Goal: Task Accomplishment & Management: Manage account settings

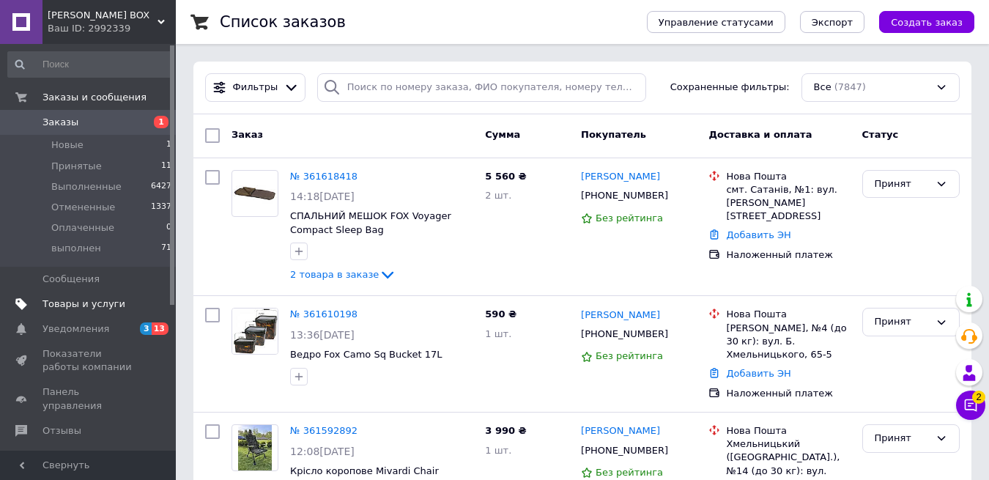
click at [91, 304] on span "Товары и услуги" at bounding box center [84, 304] width 83 height 13
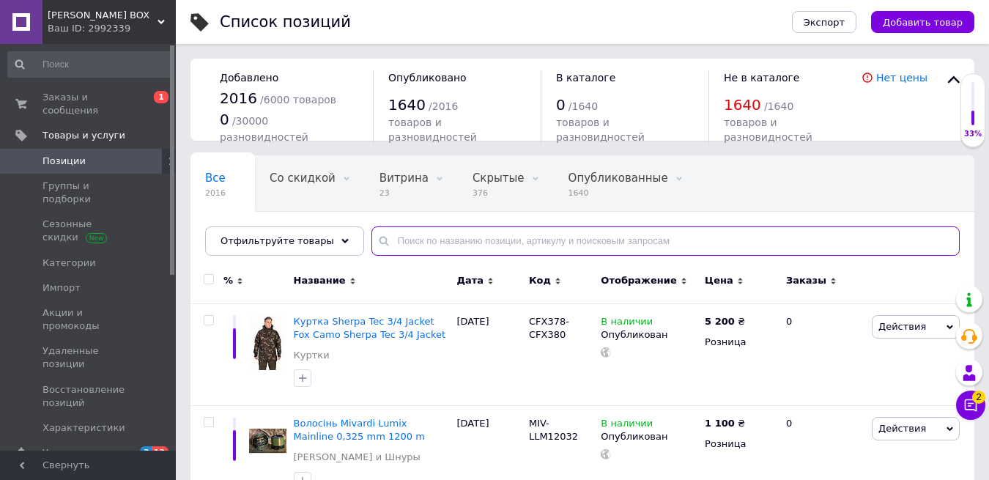
click at [451, 244] on input "text" at bounding box center [666, 240] width 589 height 29
paste input "BC0028"
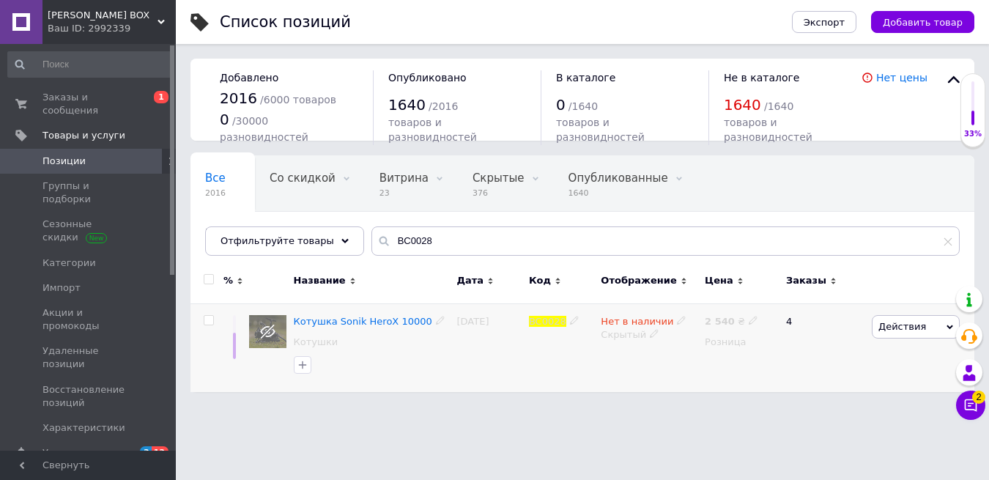
click at [614, 322] on span "Нет в наличии" at bounding box center [637, 323] width 73 height 15
drag, startPoint x: 715, startPoint y: 331, endPoint x: 685, endPoint y: 339, distance: 31.6
click at [715, 331] on li "В наличии" at bounding box center [763, 332] width 139 height 21
click at [647, 361] on div "Нет в наличии Наличие В наличии Нет в наличии Под заказ Готово к отправке Остат…" at bounding box center [649, 347] width 104 height 89
click at [638, 369] on div "Нет в наличии Наличие В наличии Нет в наличии Под заказ Готово к отправке Остат…" at bounding box center [649, 347] width 104 height 89
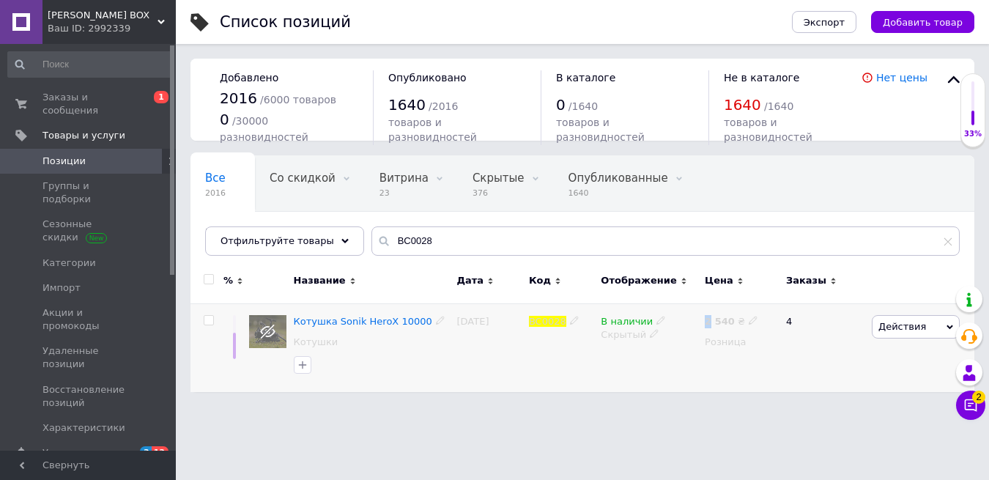
click at [638, 369] on div "В наличии Скрытый" at bounding box center [649, 347] width 104 height 89
click at [625, 339] on div "Скрытый" at bounding box center [649, 334] width 97 height 13
click at [625, 361] on li "Опубликован" at bounding box center [646, 363] width 102 height 21
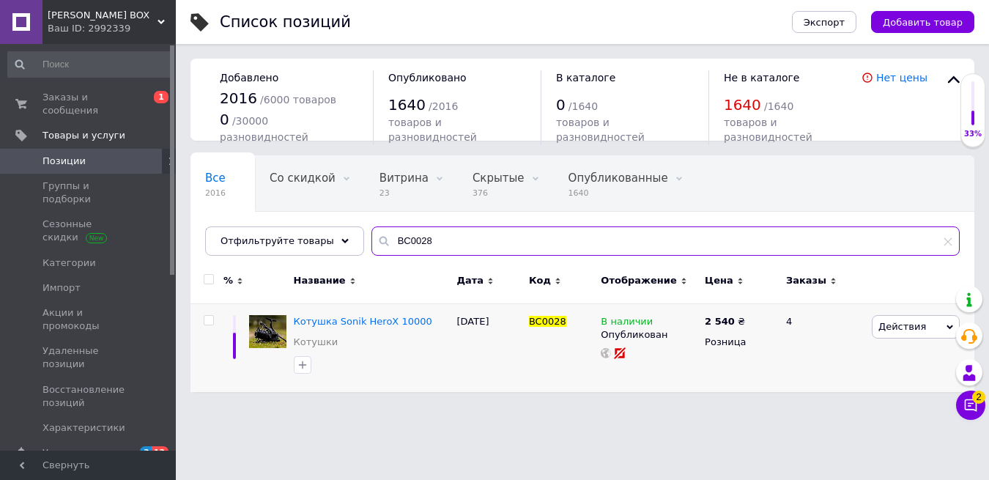
click at [404, 248] on input "BC0028" at bounding box center [666, 240] width 589 height 29
paste input "CBC106"
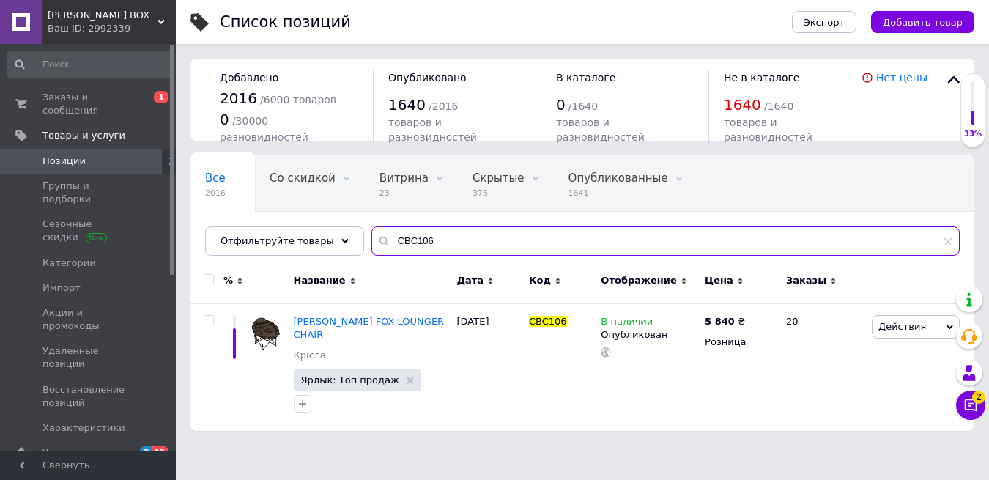
click at [423, 246] on input "CBC106" at bounding box center [666, 240] width 589 height 29
paste input "7"
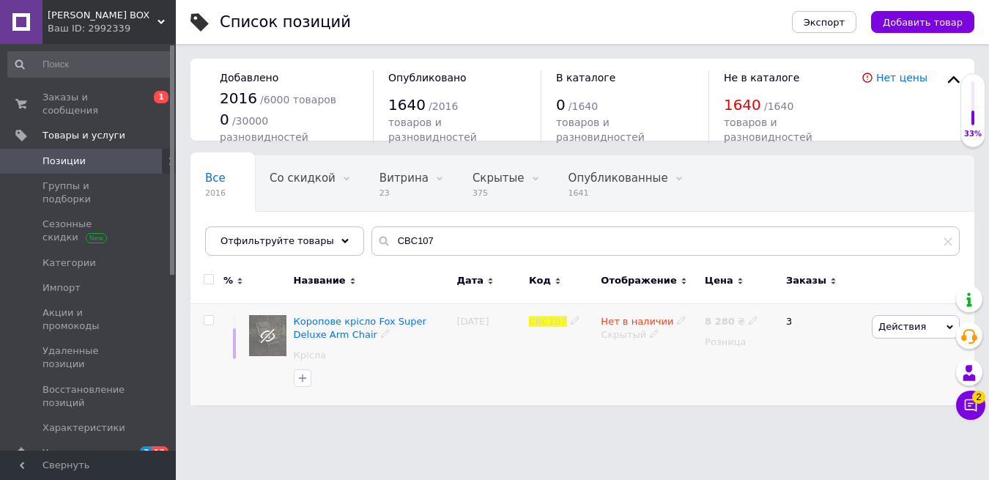
click at [616, 324] on span "Нет в наличии" at bounding box center [637, 323] width 73 height 15
drag, startPoint x: 709, startPoint y: 328, endPoint x: 686, endPoint y: 330, distance: 23.5
click at [709, 328] on li "В наличии" at bounding box center [763, 332] width 139 height 21
click at [637, 335] on div "Скрытый" at bounding box center [649, 334] width 97 height 13
click at [652, 358] on li "Опубликован" at bounding box center [646, 363] width 102 height 21
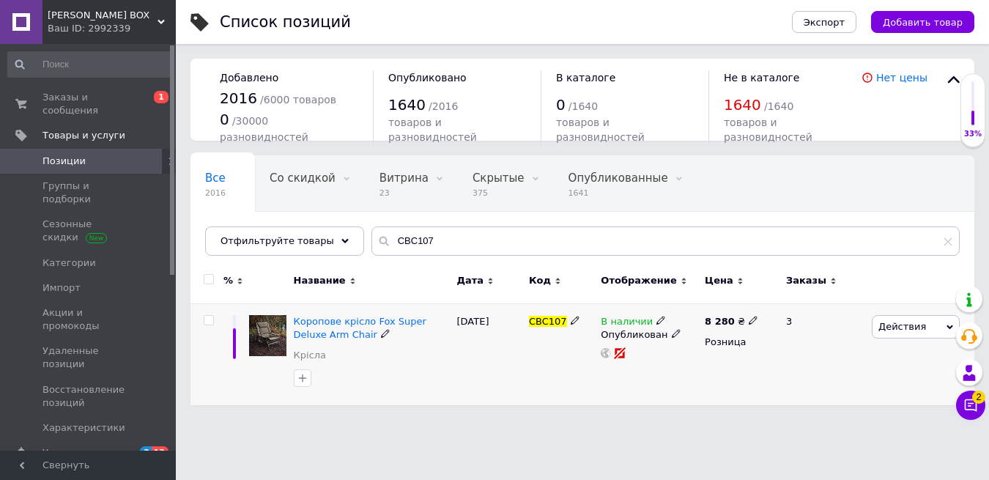
click at [655, 371] on div "В наличии Опубликован" at bounding box center [649, 354] width 104 height 102
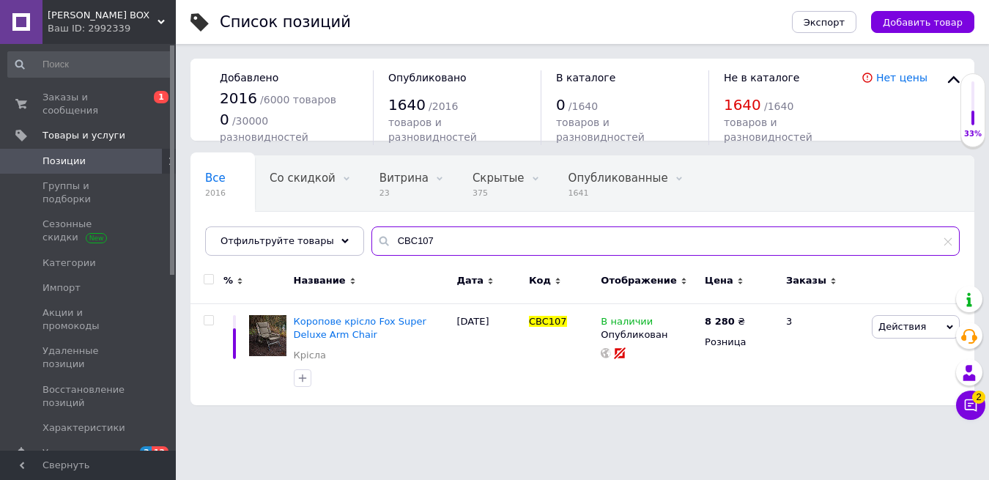
click at [397, 240] on input "CBC107" at bounding box center [666, 240] width 589 height 29
paste input "481"
type input "481"
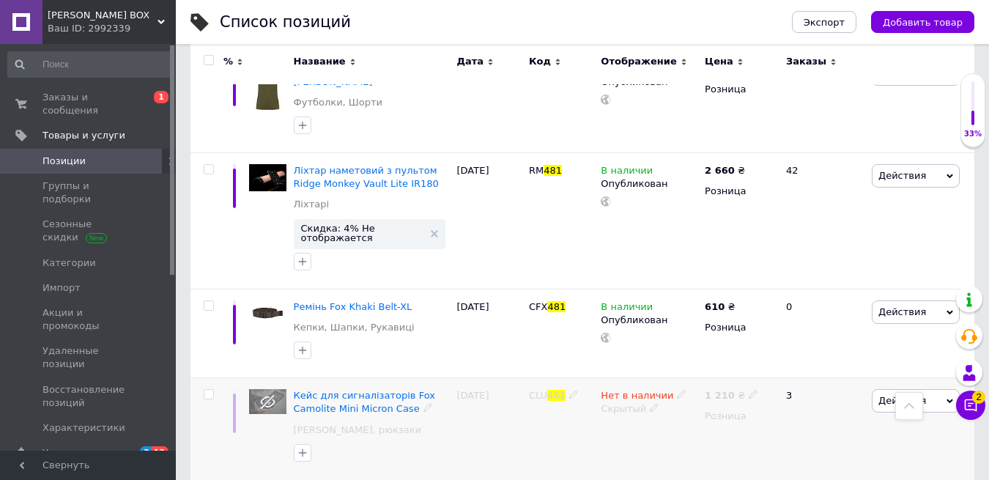
scroll to position [252, 0]
drag, startPoint x: 723, startPoint y: 384, endPoint x: 734, endPoint y: 381, distance: 10.7
click at [723, 391] on b "1 210" at bounding box center [720, 396] width 30 height 11
drag, startPoint x: 786, startPoint y: 361, endPoint x: 827, endPoint y: 364, distance: 41.2
click at [820, 365] on input "1210" at bounding box center [819, 379] width 111 height 29
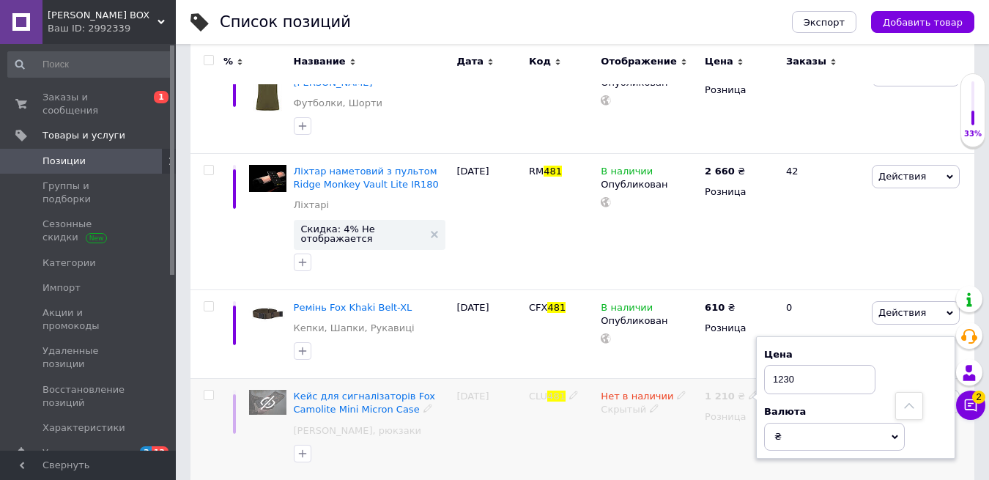
scroll to position [252, 1]
type input "1230"
click at [671, 420] on div "Нет в наличии Скрытый" at bounding box center [649, 429] width 104 height 102
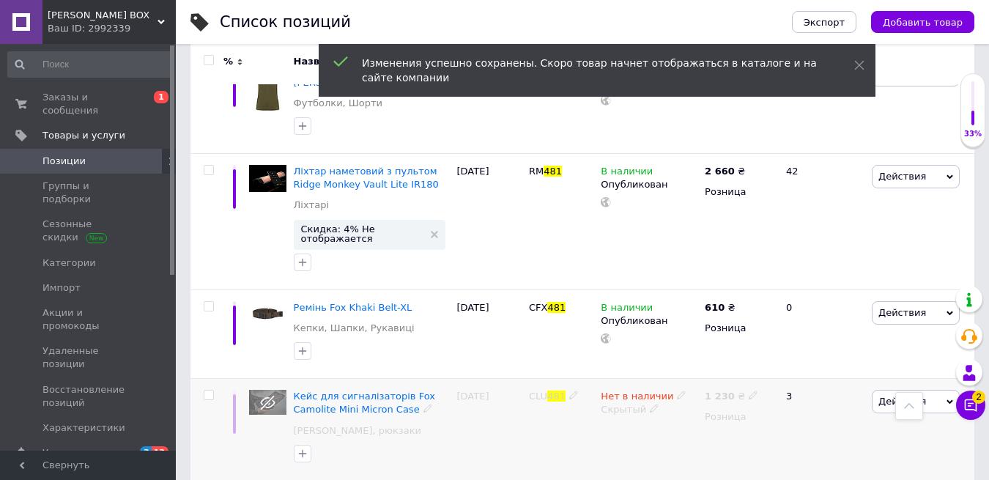
click at [639, 391] on span "Нет в наличии" at bounding box center [637, 398] width 73 height 15
click at [696, 397] on li "В наличии" at bounding box center [763, 407] width 139 height 21
click at [641, 403] on div "Скрытый" at bounding box center [649, 409] width 97 height 13
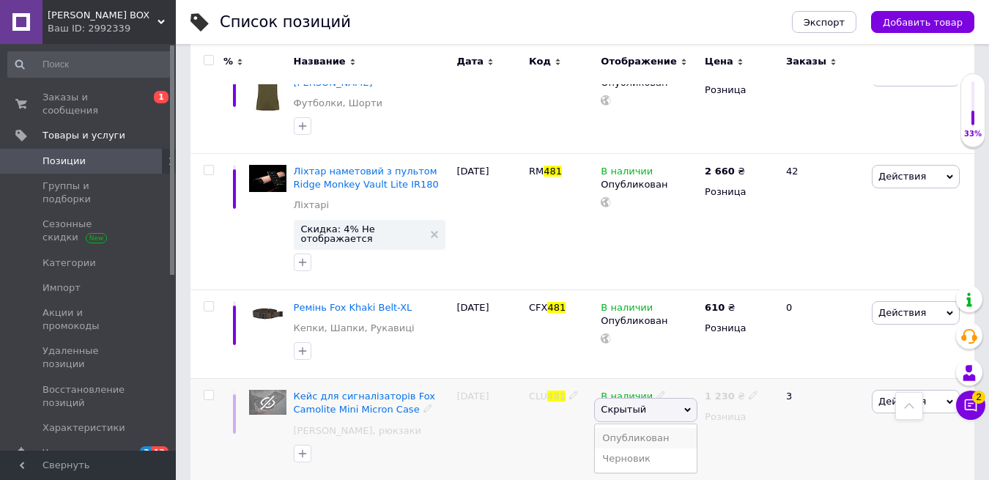
click at [649, 428] on li "Опубликован" at bounding box center [646, 438] width 102 height 21
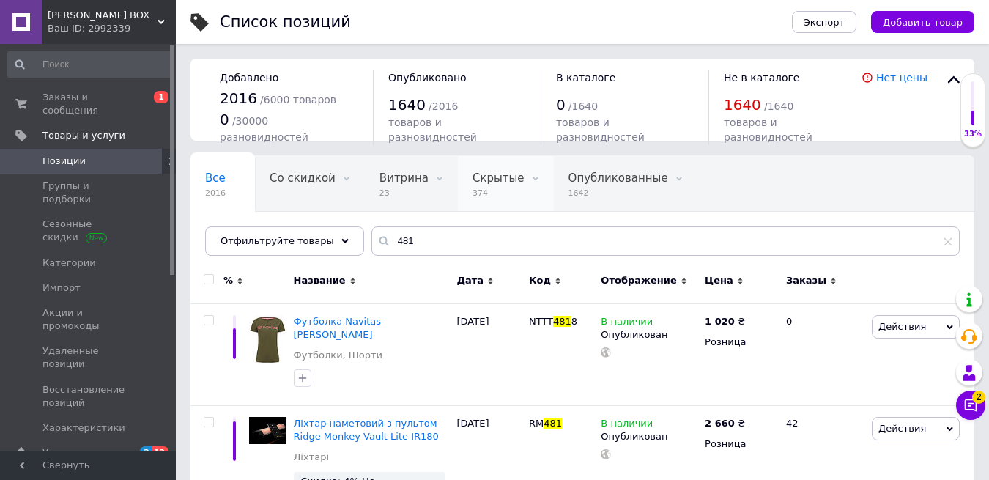
scroll to position [0, 0]
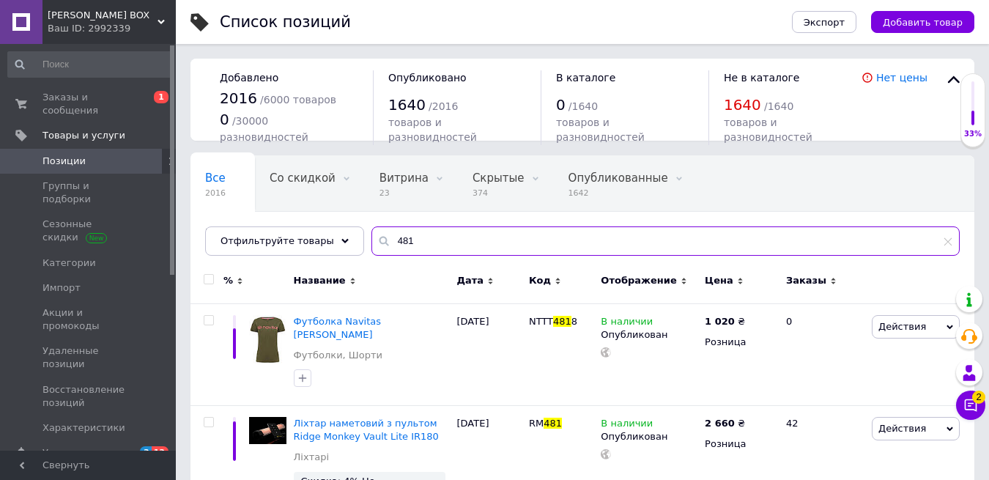
click at [395, 242] on input "481" at bounding box center [666, 240] width 589 height 29
click at [396, 242] on input "481" at bounding box center [666, 240] width 589 height 29
paste input "518"
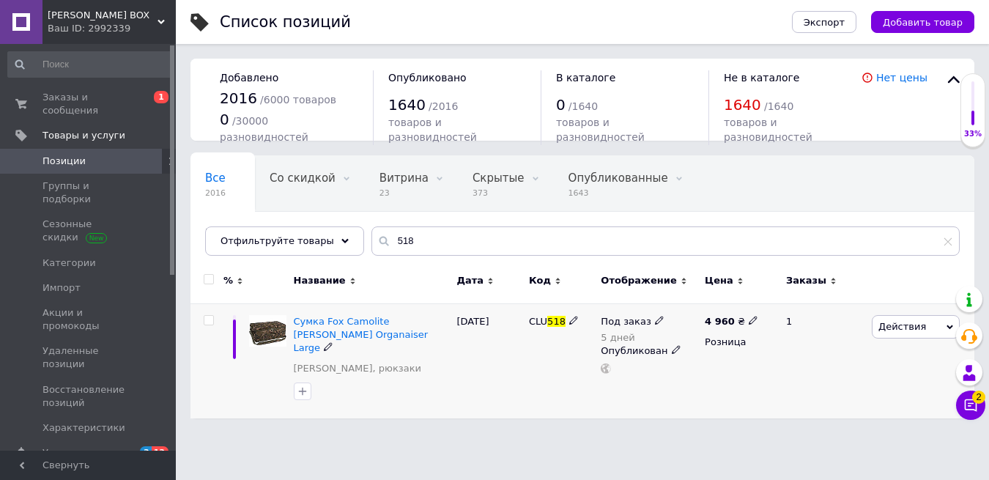
click at [636, 323] on span "Под заказ" at bounding box center [626, 323] width 50 height 15
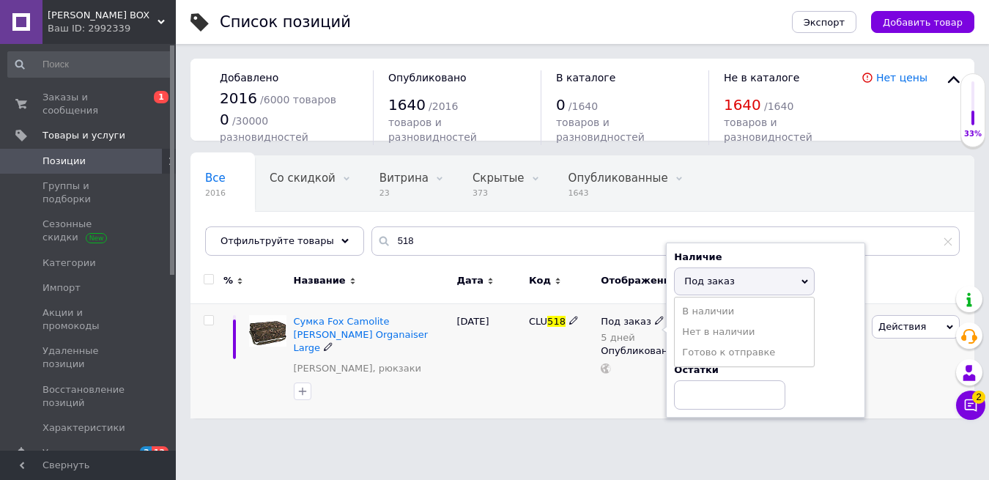
drag, startPoint x: 718, startPoint y: 312, endPoint x: 707, endPoint y: 315, distance: 10.9
click at [715, 312] on li "В наличии" at bounding box center [744, 311] width 139 height 21
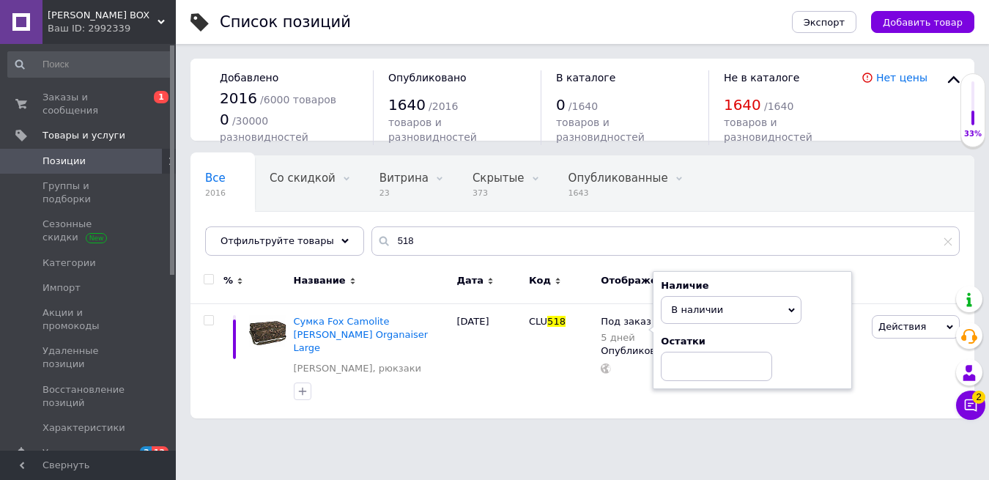
click at [644, 420] on html "[PERSON_NAME] BOX Ваш ID: 2992339 Сайт [PERSON_NAME] BOX Кабинет покупателя Про…" at bounding box center [494, 216] width 989 height 433
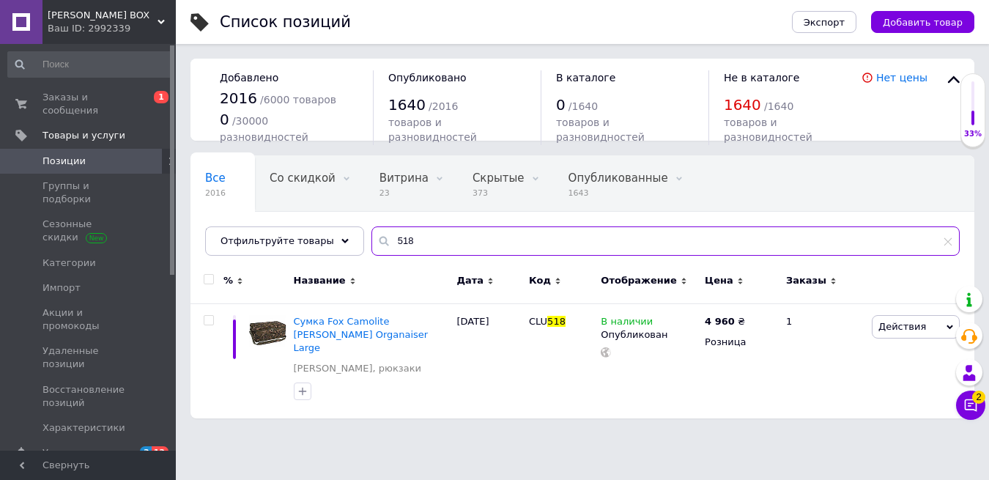
click at [397, 240] on input "518" at bounding box center [666, 240] width 589 height 29
paste input "CLU533"
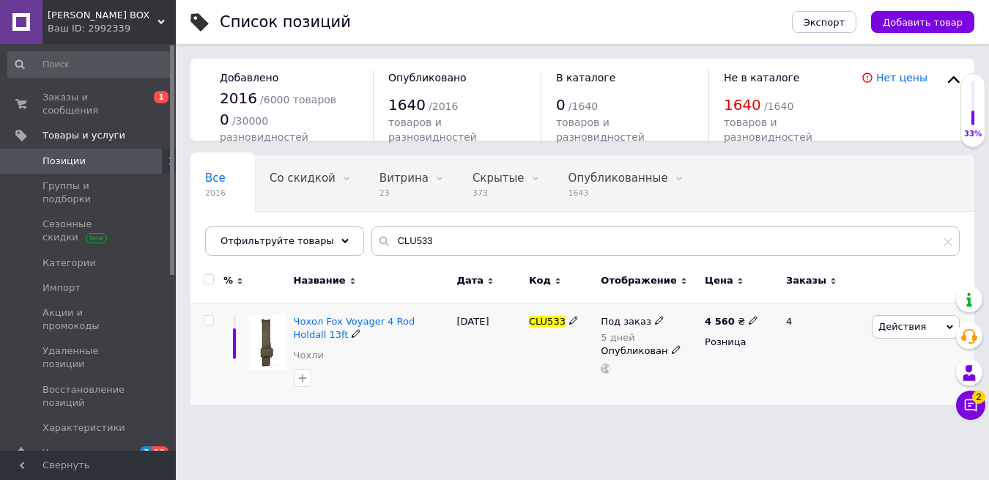
click at [630, 324] on span "Под заказ" at bounding box center [626, 323] width 50 height 15
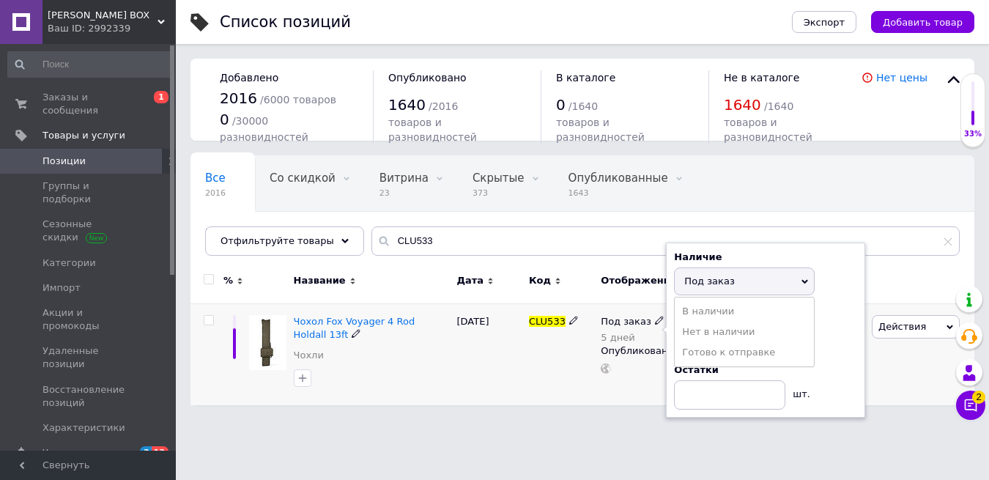
click at [707, 320] on li "В наличии" at bounding box center [744, 311] width 139 height 21
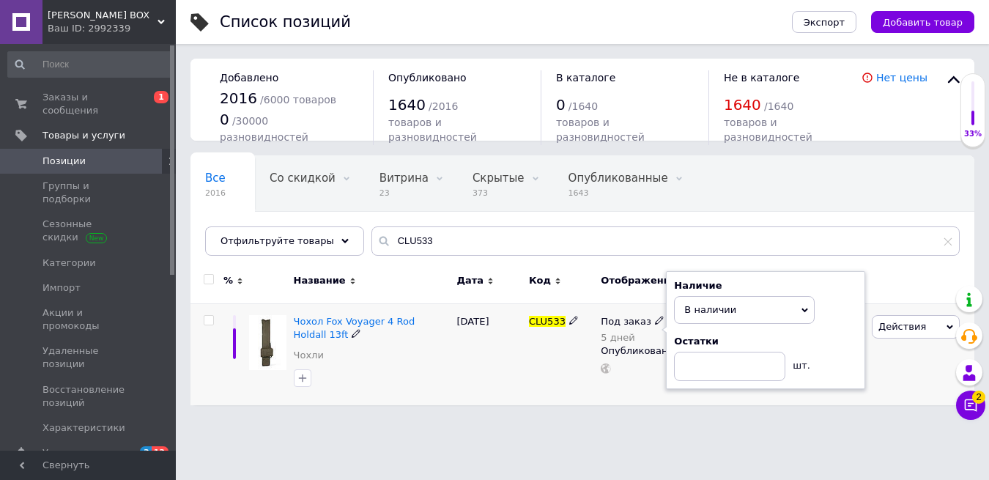
click at [564, 357] on div "CLU533" at bounding box center [562, 354] width 72 height 102
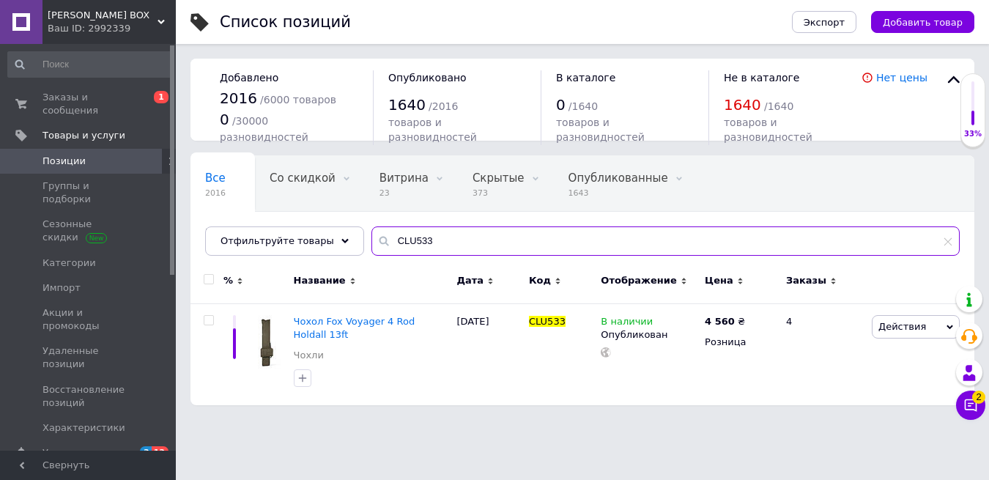
click at [400, 246] on input "CLU533" at bounding box center [666, 240] width 589 height 29
paste input "UM258"
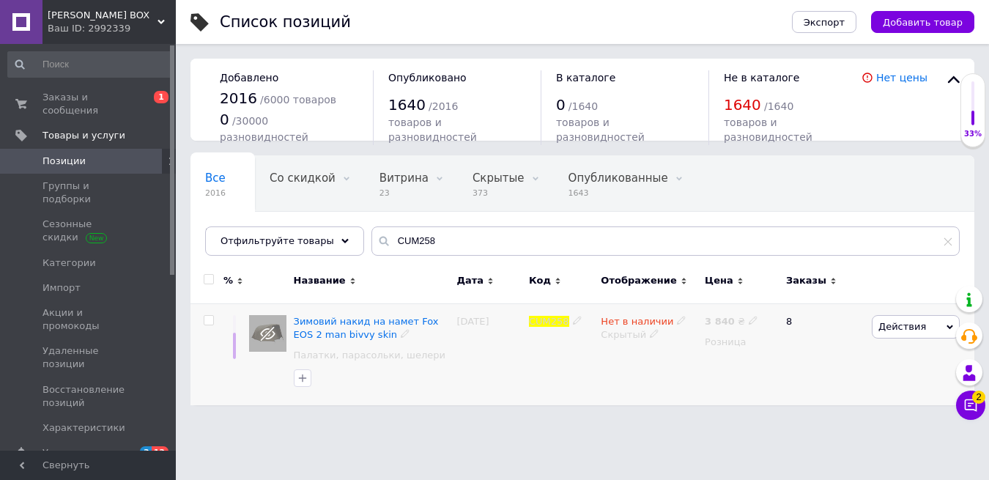
click at [645, 322] on span "Нет в наличии" at bounding box center [637, 323] width 73 height 15
click at [716, 331] on li "В наличии" at bounding box center [763, 332] width 139 height 21
click at [645, 334] on div "Скрытый" at bounding box center [649, 334] width 97 height 13
click at [644, 359] on li "Опубликован" at bounding box center [646, 363] width 102 height 21
click at [638, 380] on div "В наличии Скрытый" at bounding box center [649, 354] width 104 height 102
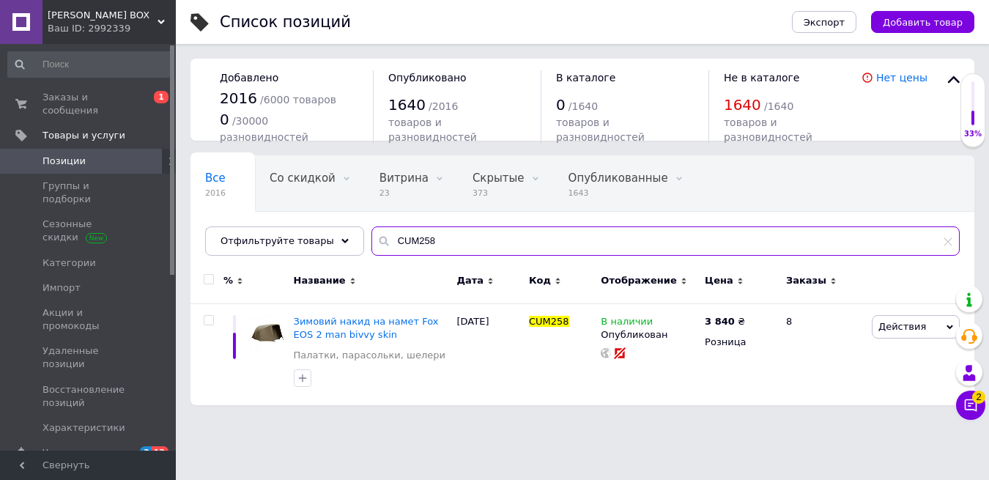
click at [405, 243] on input "CUM258" at bounding box center [666, 240] width 589 height 29
click at [407, 243] on input "CUM258" at bounding box center [666, 240] width 589 height 29
paste input "346"
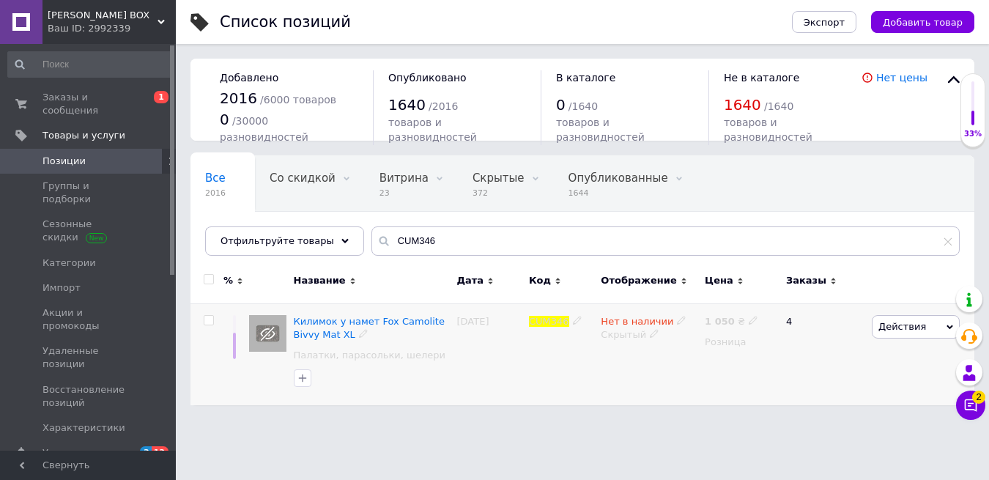
click at [646, 324] on span "Нет в наличии" at bounding box center [637, 323] width 73 height 15
drag, startPoint x: 723, startPoint y: 330, endPoint x: 695, endPoint y: 336, distance: 28.5
click at [722, 331] on li "В наличии" at bounding box center [763, 332] width 139 height 21
click at [638, 336] on div "Скрытый" at bounding box center [649, 334] width 97 height 13
click at [677, 361] on li "Опубликован" at bounding box center [646, 363] width 102 height 21
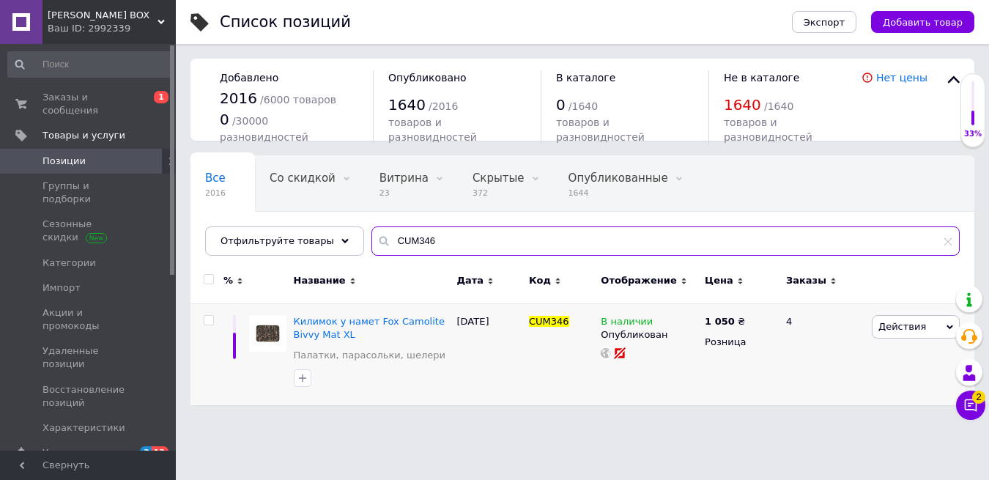
click at [399, 241] on input "CUM346" at bounding box center [666, 240] width 589 height 29
paste input "257"
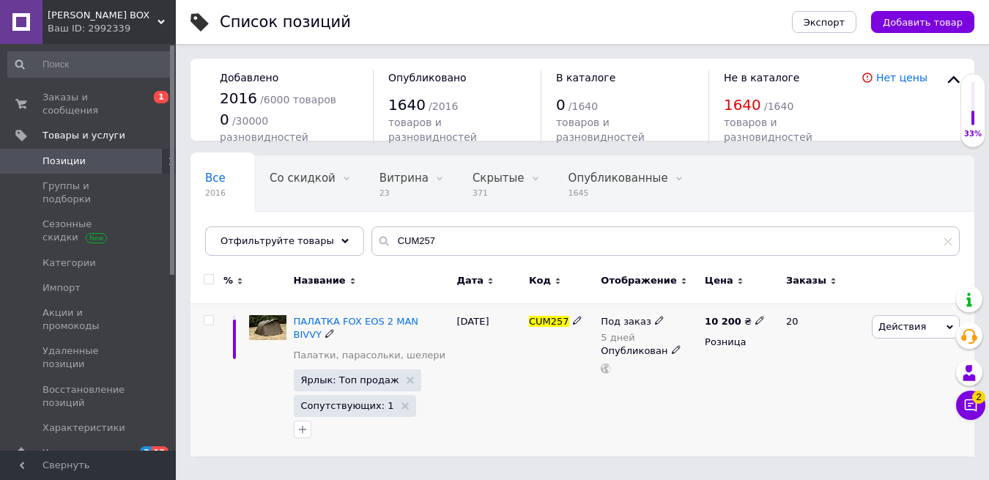
click at [644, 320] on span "Под заказ" at bounding box center [626, 323] width 50 height 15
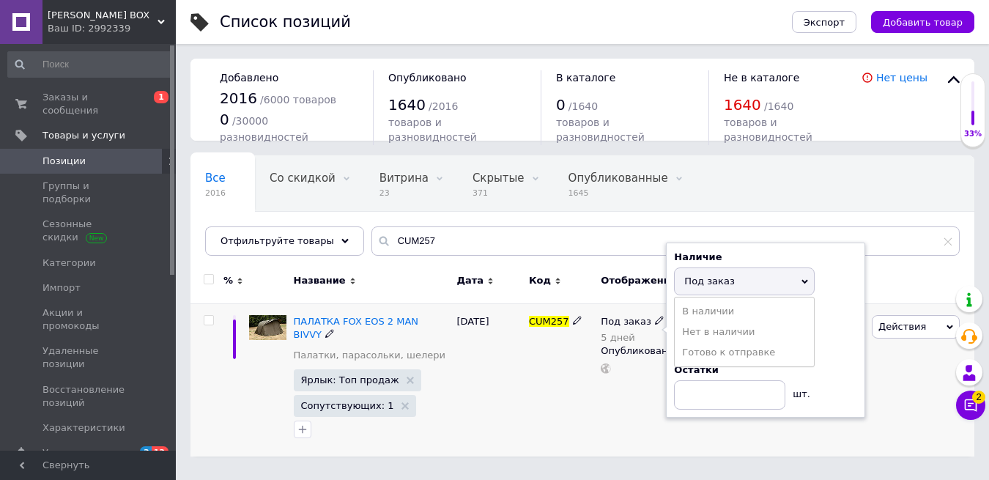
click at [707, 316] on li "В наличии" at bounding box center [744, 311] width 139 height 21
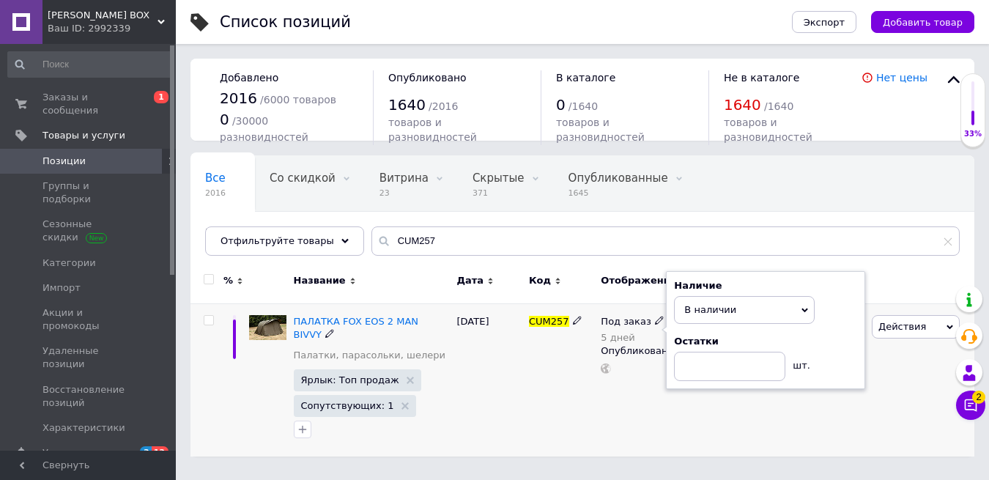
click at [552, 419] on div "CUM257" at bounding box center [562, 379] width 72 height 153
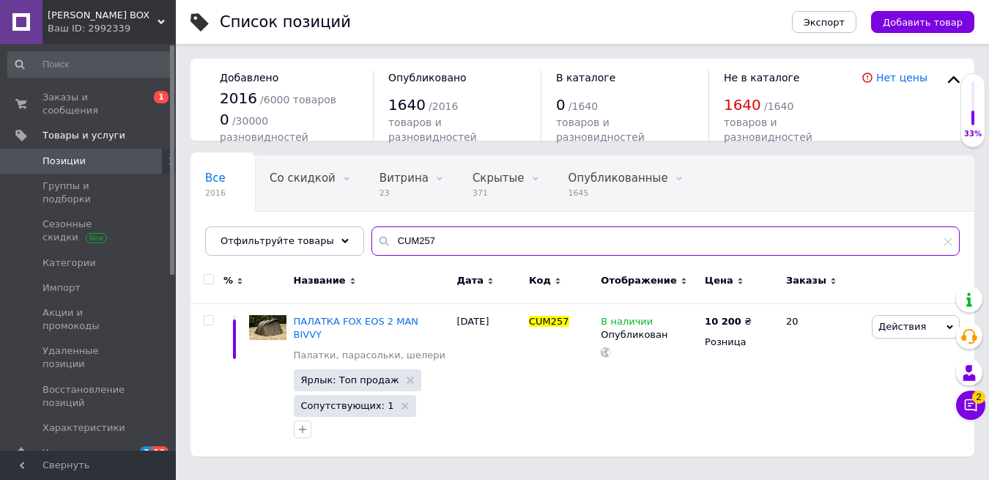
click at [419, 243] on input "CUM257" at bounding box center [666, 240] width 589 height 29
paste input "RM175"
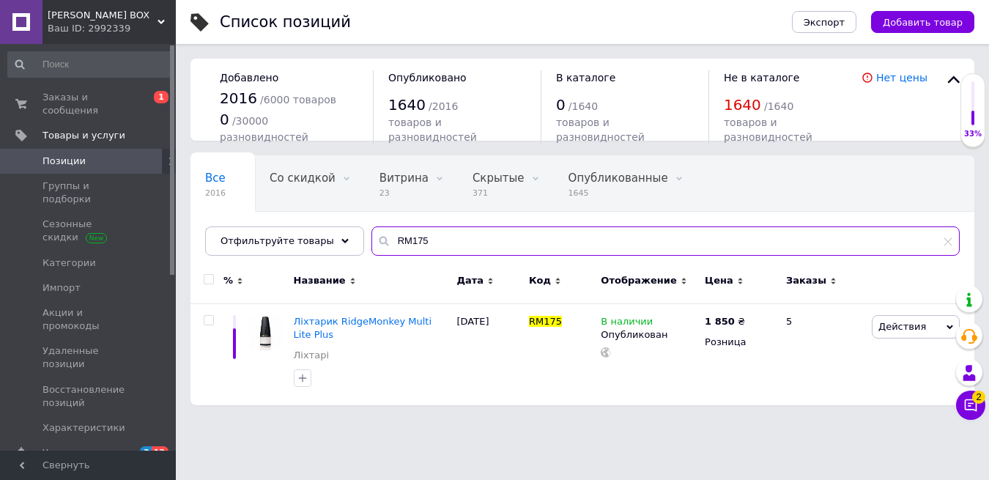
click at [409, 236] on input "RM175" at bounding box center [666, 240] width 589 height 29
click at [409, 237] on input "RM175" at bounding box center [666, 240] width 589 height 29
paste input "T439"
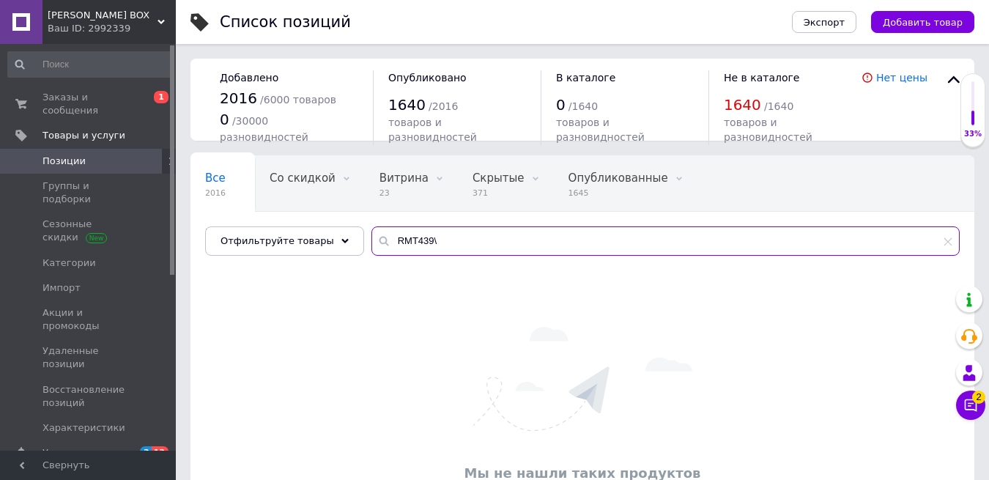
drag, startPoint x: 443, startPoint y: 241, endPoint x: 383, endPoint y: 240, distance: 60.1
click at [383, 240] on input "RMT439\" at bounding box center [666, 240] width 589 height 29
paste input "TA01"
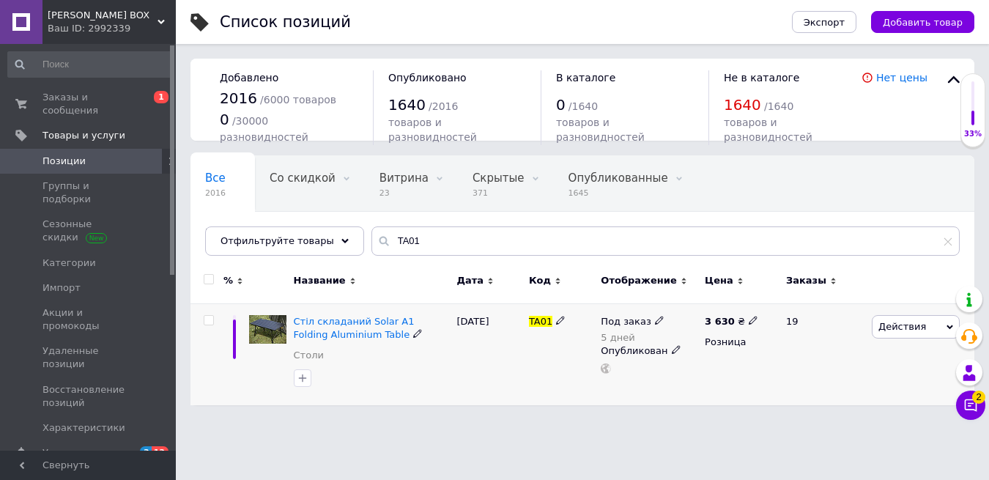
click at [630, 326] on span "Под заказ" at bounding box center [626, 323] width 50 height 15
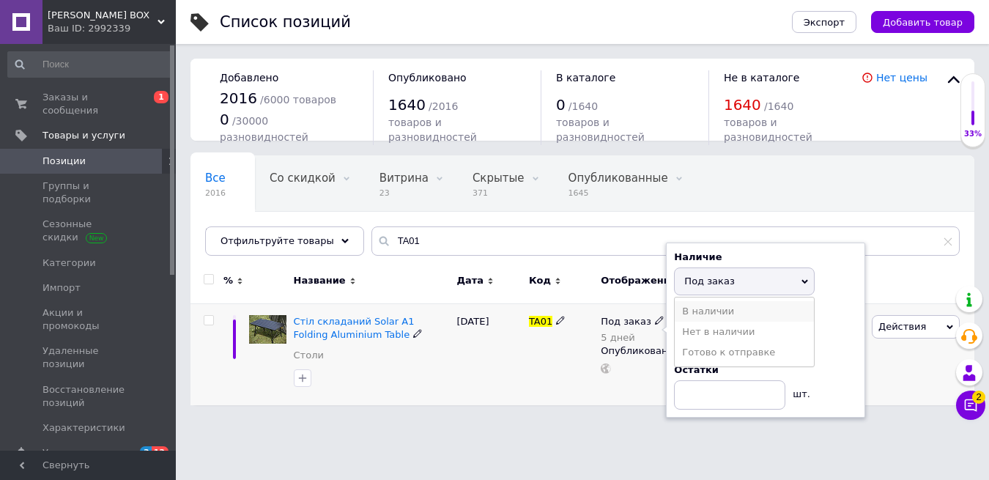
click at [701, 317] on li "В наличии" at bounding box center [744, 311] width 139 height 21
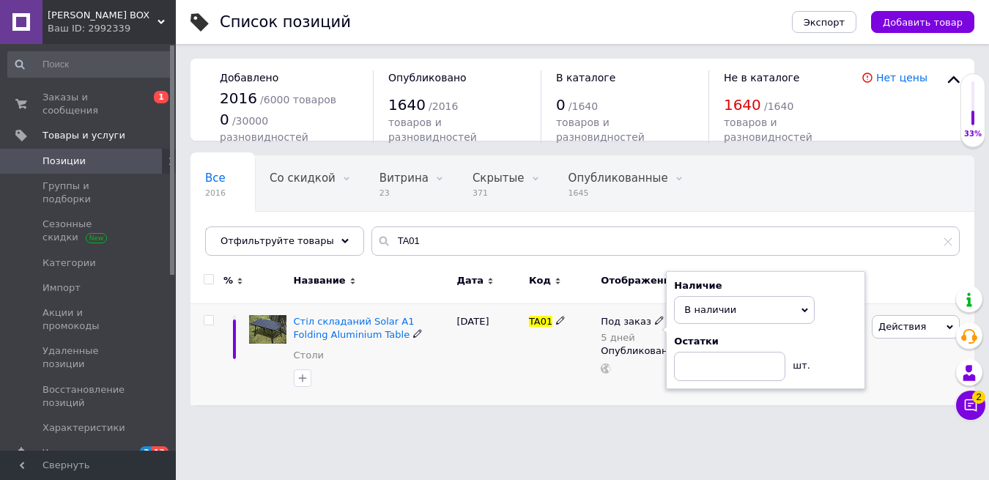
click at [571, 360] on div "TA01" at bounding box center [562, 354] width 72 height 102
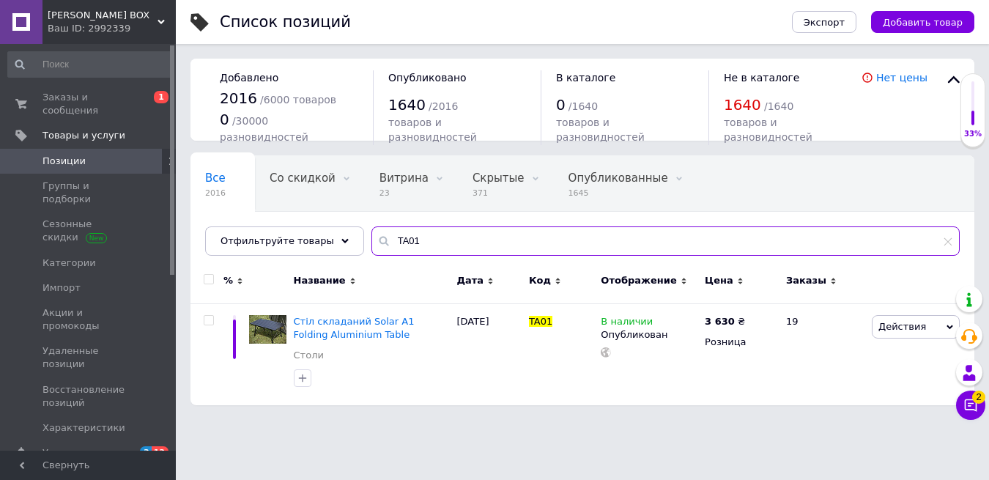
click at [392, 241] on input "TA01" at bounding box center [666, 240] width 589 height 29
paste input "RM061"
type input "RM061"
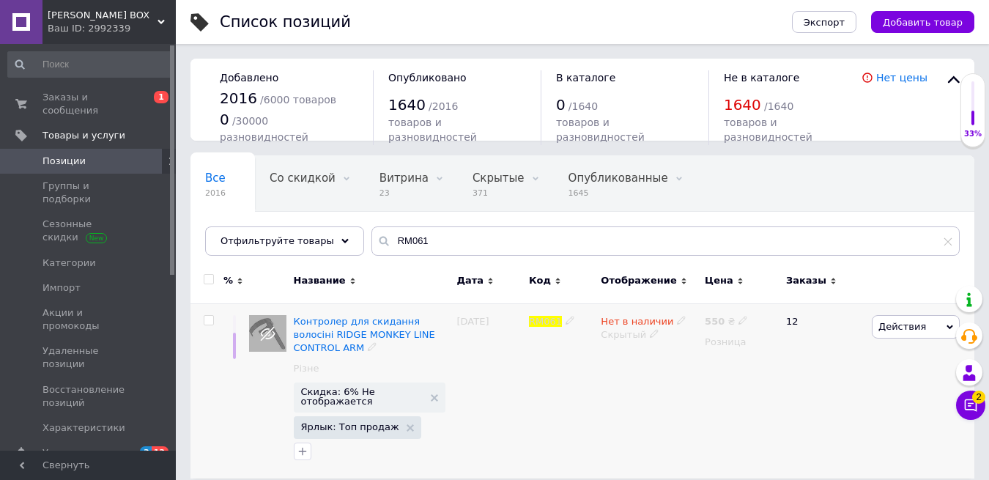
click at [648, 325] on span "Нет в наличии" at bounding box center [637, 323] width 73 height 15
drag, startPoint x: 635, startPoint y: 381, endPoint x: 672, endPoint y: 360, distance: 42.4
click at [637, 380] on div "Нет в наличии Наличие Нет в наличии В наличии Под заказ Готово к отправке Остат…" at bounding box center [649, 390] width 104 height 175
click at [725, 323] on div "550 ₴" at bounding box center [726, 321] width 43 height 13
drag, startPoint x: 785, startPoint y: 308, endPoint x: 753, endPoint y: 303, distance: 32.5
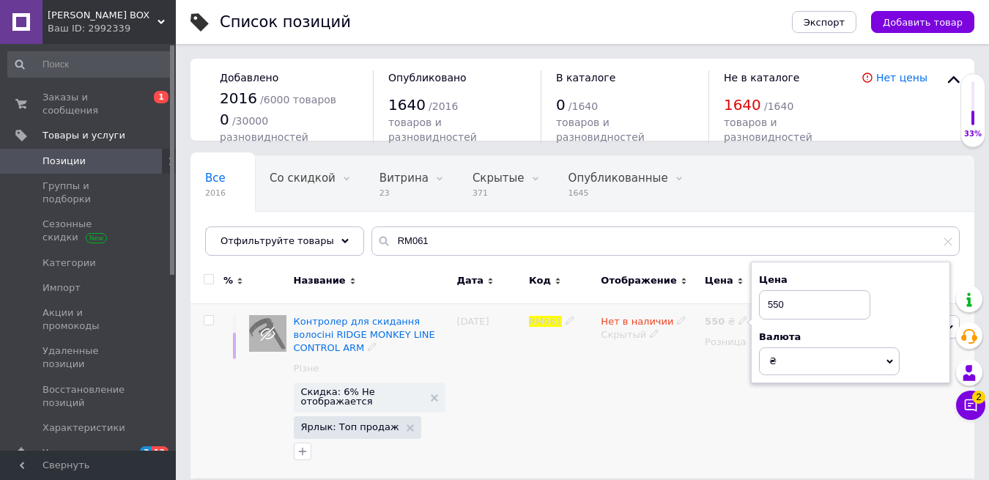
click at [753, 303] on div "Цена 550 Валюта ₴ $ € CHF £ ¥ PLN ₸ MDL HUF KGS CN¥ TRY ₩ lei" at bounding box center [850, 323] width 199 height 122
type input "610"
click at [647, 370] on div "Нет в наличии Скрытый" at bounding box center [649, 390] width 104 height 175
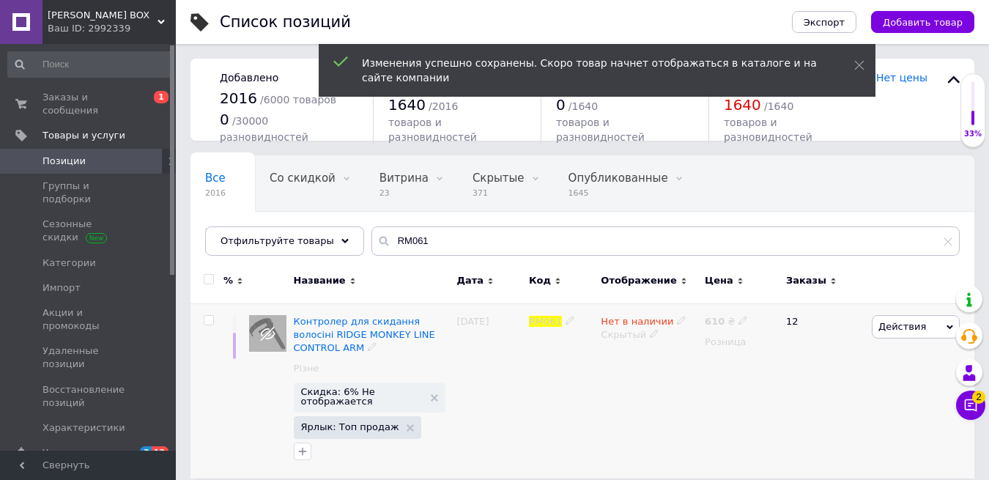
click at [626, 320] on span "Нет в наличии" at bounding box center [637, 323] width 73 height 15
drag, startPoint x: 718, startPoint y: 336, endPoint x: 687, endPoint y: 341, distance: 31.2
click at [715, 336] on li "В наличии" at bounding box center [763, 332] width 139 height 21
click at [630, 339] on div "Скрытый" at bounding box center [649, 334] width 97 height 13
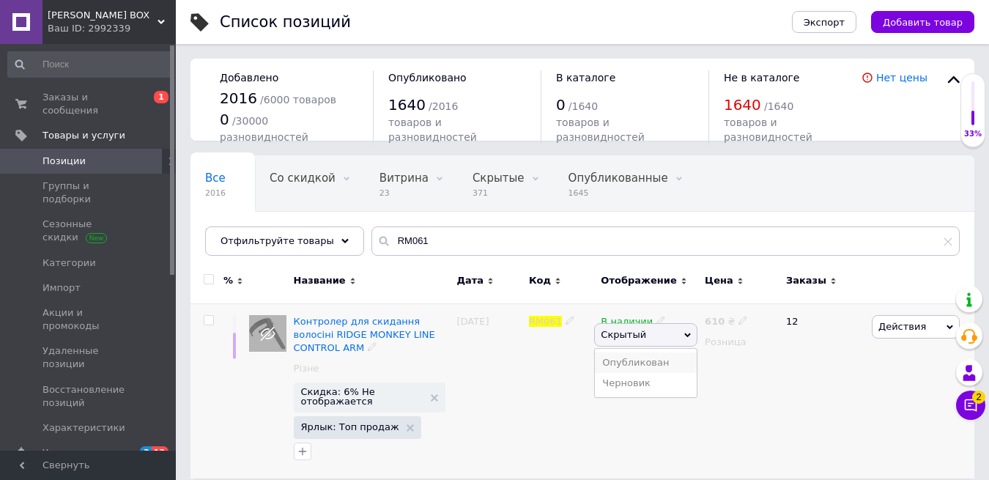
click at [632, 356] on li "Опубликован" at bounding box center [646, 363] width 102 height 21
click at [707, 394] on div "610 ₴ Розница" at bounding box center [739, 390] width 76 height 175
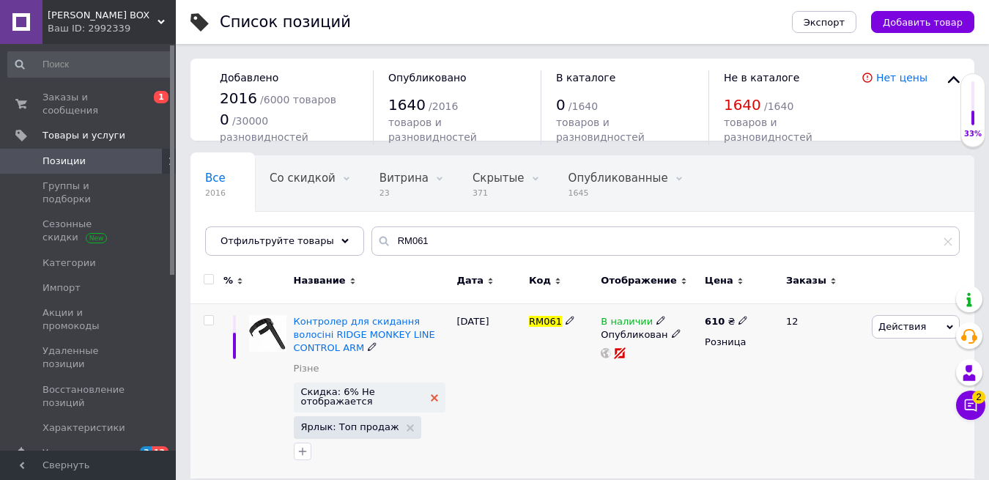
click at [435, 397] on use at bounding box center [434, 397] width 7 height 7
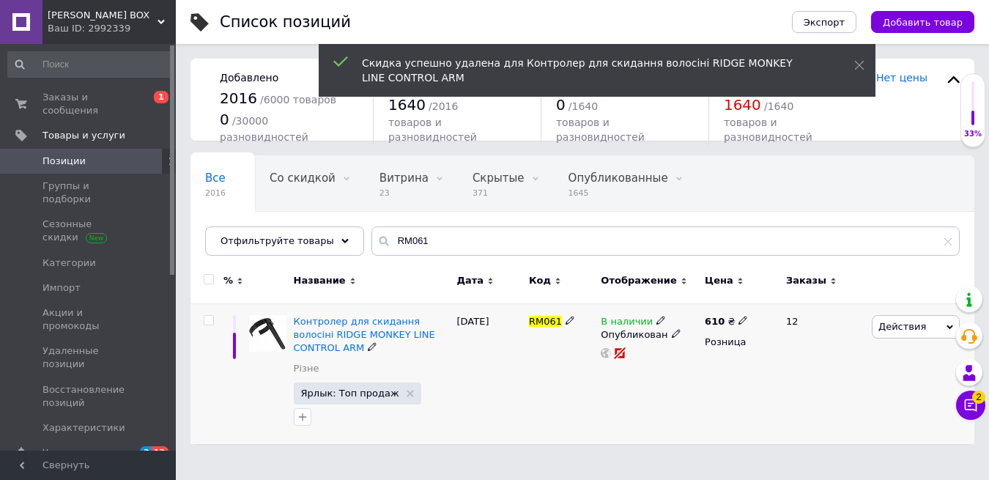
click at [926, 323] on span "Действия" at bounding box center [916, 326] width 88 height 23
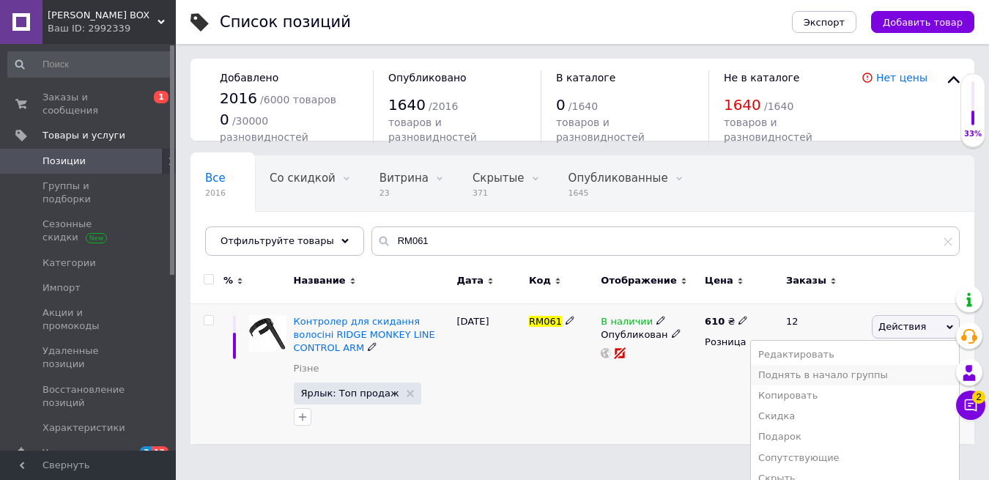
click at [844, 382] on li "Поднять в начало группы" at bounding box center [855, 375] width 208 height 21
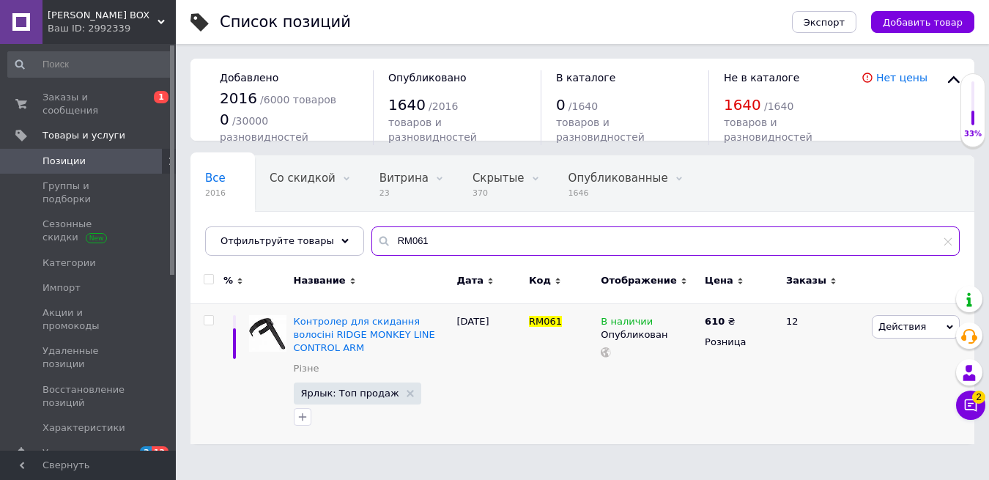
click at [398, 239] on input "RM061" at bounding box center [666, 240] width 589 height 29
paste input "CRP022"
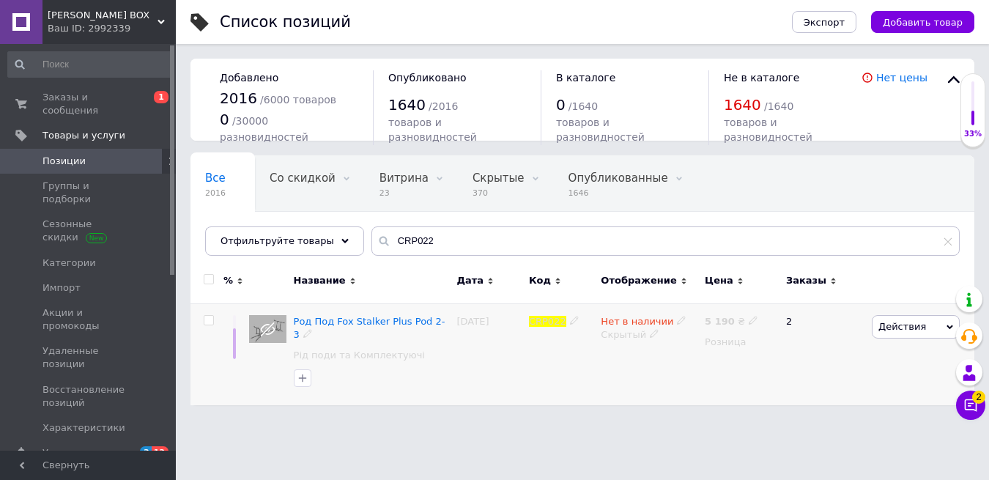
click at [650, 319] on span "Нет в наличии" at bounding box center [637, 323] width 73 height 15
drag, startPoint x: 711, startPoint y: 325, endPoint x: 693, endPoint y: 331, distance: 18.5
click at [709, 327] on li "В наличии" at bounding box center [763, 332] width 139 height 21
click at [644, 334] on div "Скрытый" at bounding box center [649, 334] width 97 height 13
click at [650, 358] on li "Опубликован" at bounding box center [646, 363] width 102 height 21
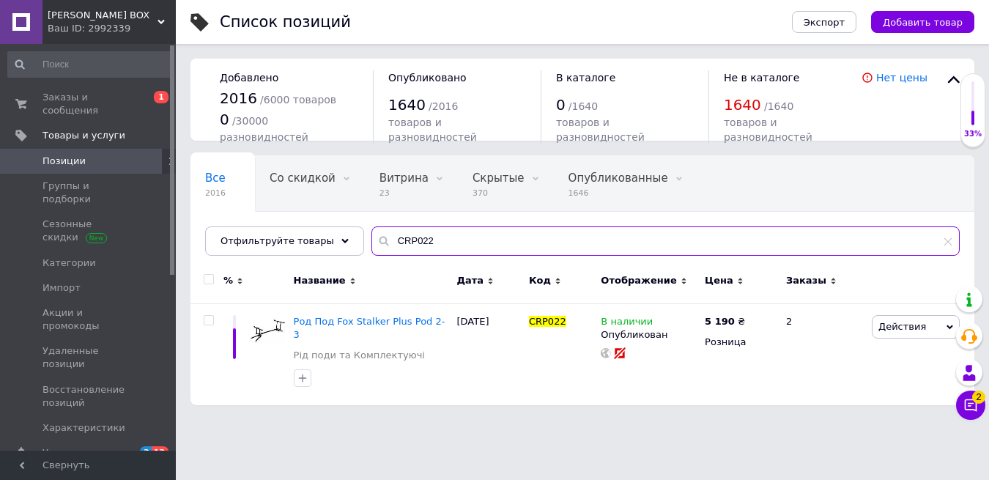
click at [394, 243] on input "CRP022" at bounding box center [666, 240] width 589 height 29
paste input "RM115"
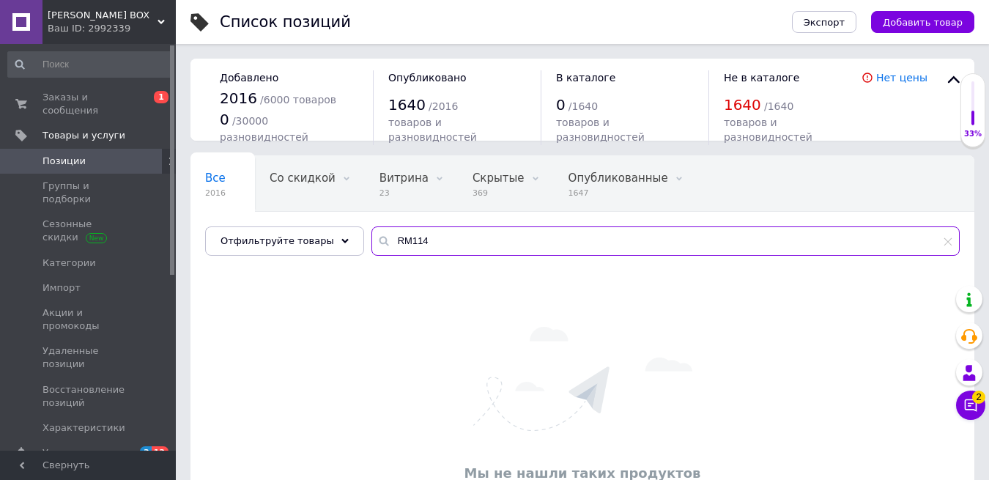
click at [408, 242] on input "RM114" at bounding box center [666, 240] width 589 height 29
type input "чашка"
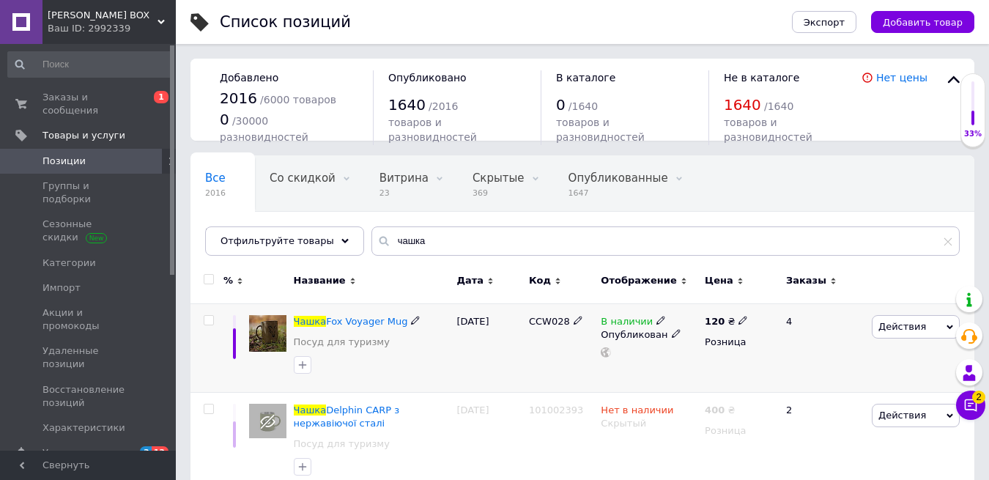
click at [919, 323] on span "Действия" at bounding box center [903, 326] width 48 height 11
click at [858, 396] on li "Копировать" at bounding box center [855, 396] width 208 height 21
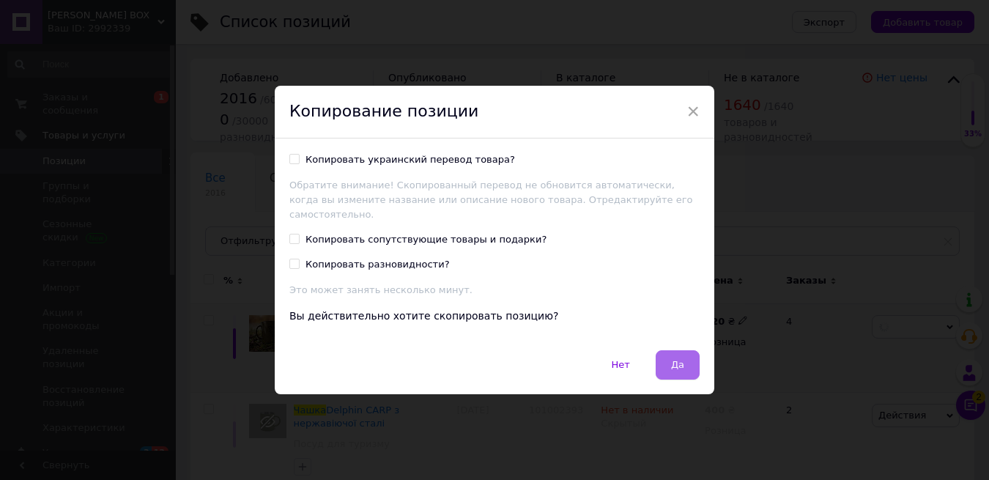
click at [693, 361] on button "Да" at bounding box center [678, 364] width 44 height 29
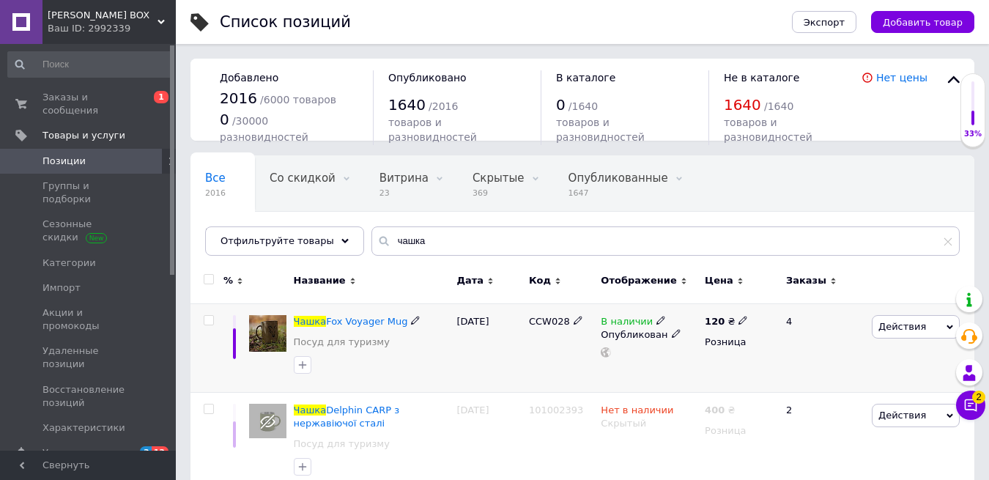
scroll to position [7, 0]
